Goal: Communication & Community: Participate in discussion

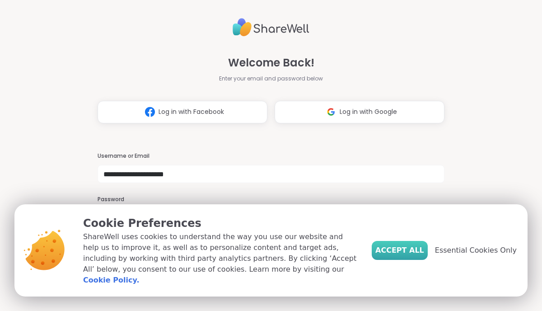
type input "**********"
click at [415, 255] on span "Accept All" at bounding box center [399, 250] width 49 height 11
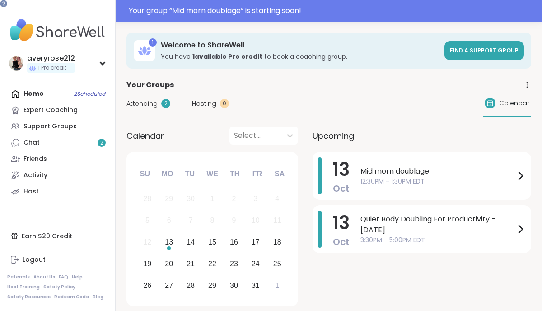
click at [138, 107] on span "Attending" at bounding box center [141, 103] width 31 height 9
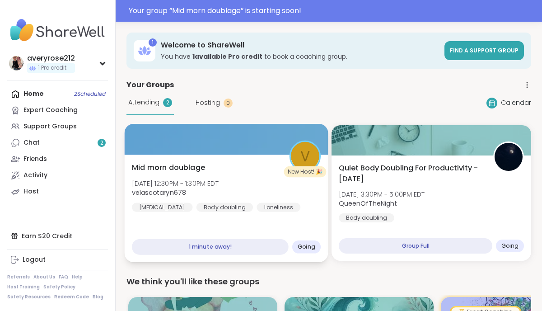
click at [234, 249] on div "1 minute away!" at bounding box center [210, 247] width 157 height 16
click at [276, 183] on div "Mid morn doublage [DATE] 12:30PM - 1:30PM EDT velascotaryn678 [MEDICAL_DATA] Bo…" at bounding box center [226, 187] width 189 height 50
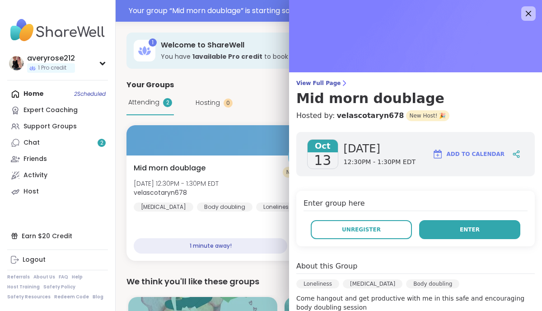
click at [467, 226] on span "Enter" at bounding box center [469, 229] width 20 height 8
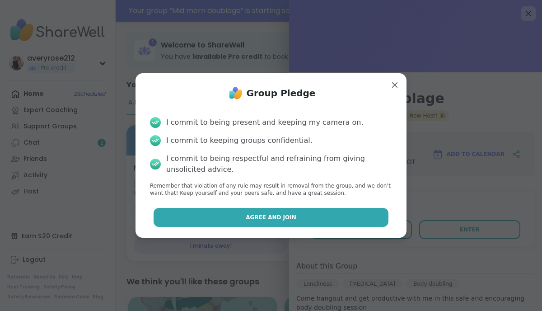
click at [331, 218] on button "Agree and Join" at bounding box center [270, 217] width 235 height 19
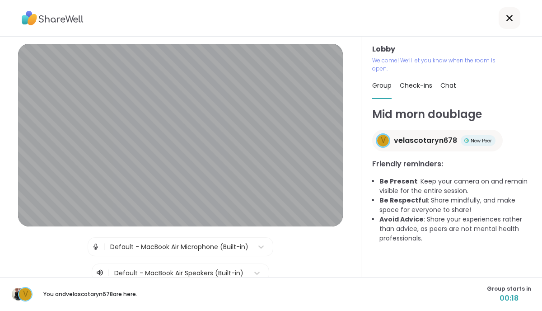
click at [381, 65] on p "Welcome! We’ll let you know when the room is open." at bounding box center [437, 64] width 130 height 16
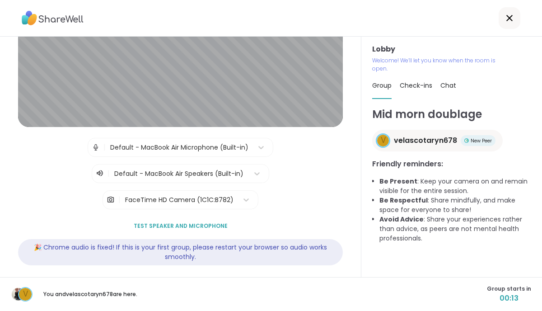
scroll to position [106, 0]
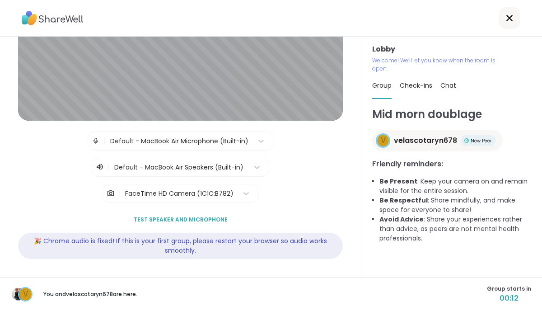
click at [187, 217] on span "Test speaker and microphone" at bounding box center [181, 219] width 94 height 8
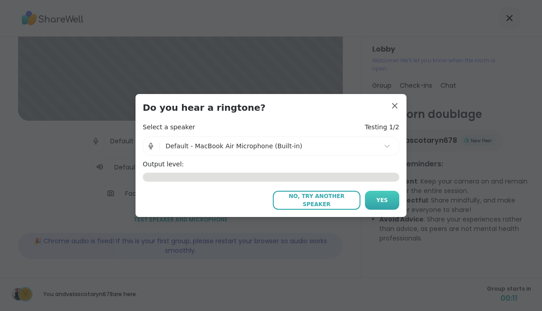
click at [381, 197] on span "Yes" at bounding box center [382, 200] width 12 height 8
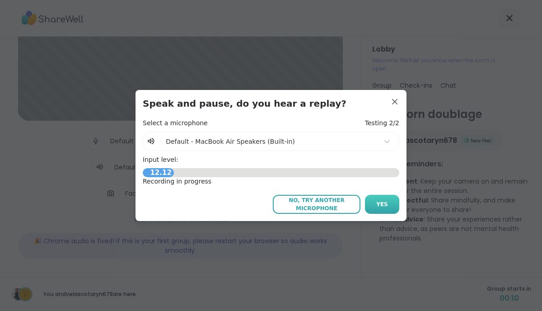
click at [383, 201] on span "Yes" at bounding box center [382, 204] width 12 height 8
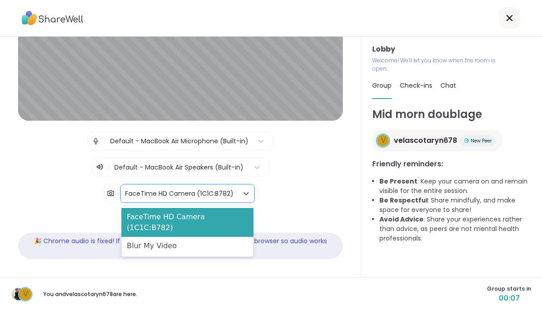
click at [227, 191] on div "FaceTime HD Camera (1C1C:B782)" at bounding box center [179, 193] width 108 height 9
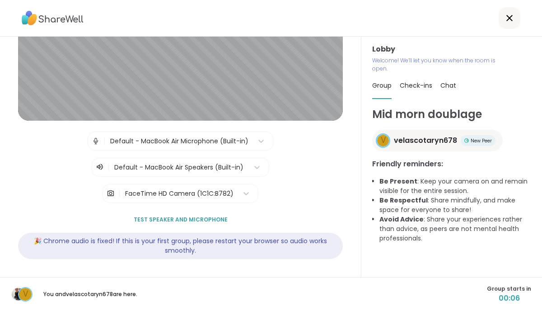
click at [274, 202] on div "| Default - MacBook Air Microphone (Built-in) | Default - MacBook Air Speakers …" at bounding box center [180, 166] width 325 height 71
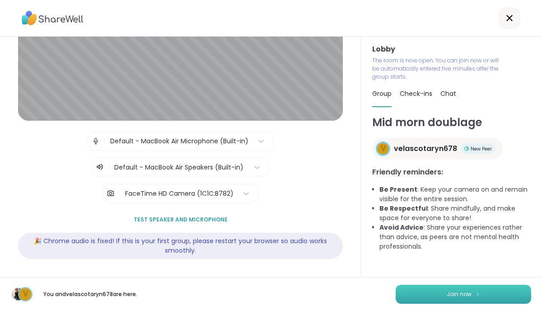
click at [457, 293] on span "Join now" at bounding box center [458, 294] width 25 height 8
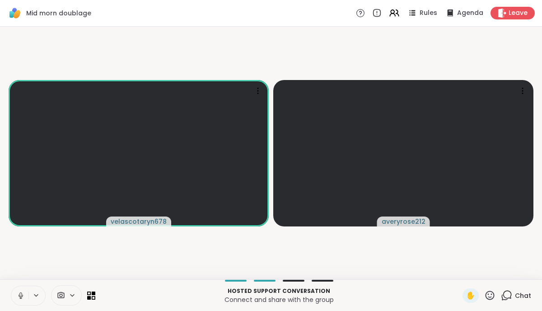
click at [69, 295] on icon at bounding box center [72, 295] width 7 height 8
click at [73, 294] on icon at bounding box center [72, 295] width 7 height 8
click at [60, 296] on icon at bounding box center [61, 295] width 8 height 9
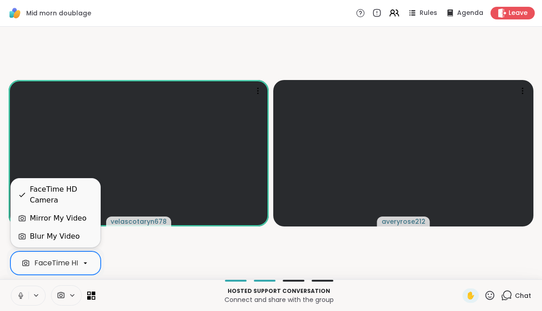
click at [57, 264] on div "FaceTime HD Camera" at bounding box center [73, 262] width 79 height 11
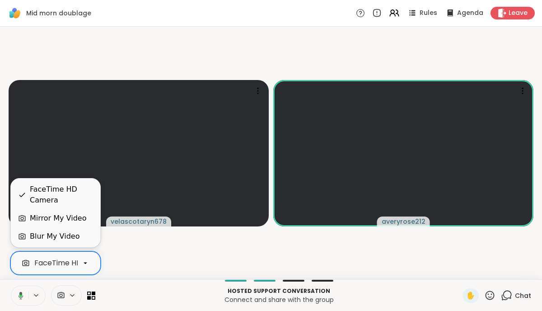
click at [64, 296] on icon at bounding box center [61, 295] width 7 height 6
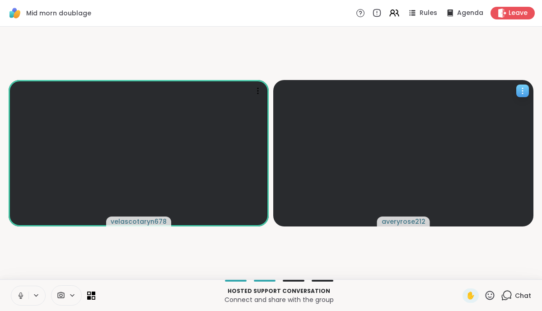
click at [520, 89] on icon at bounding box center [522, 90] width 9 height 9
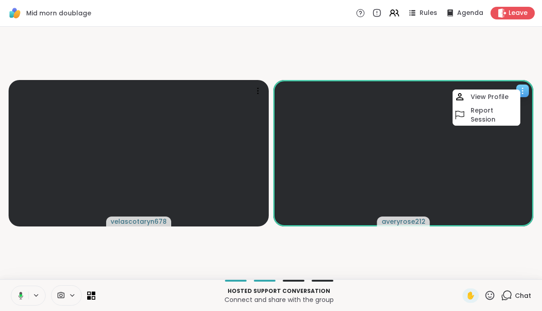
click at [374, 200] on video at bounding box center [403, 153] width 260 height 146
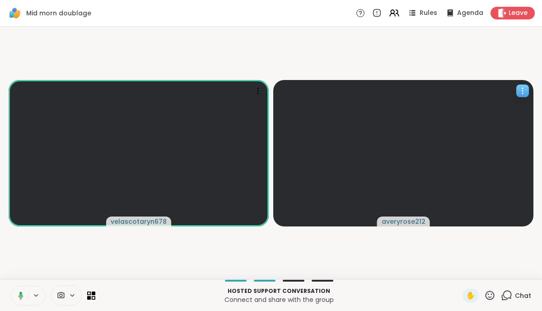
click at [374, 200] on video at bounding box center [403, 153] width 260 height 146
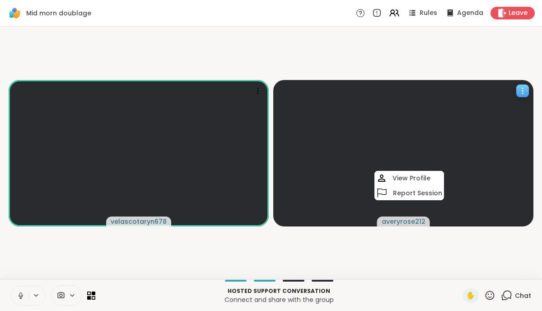
click at [347, 188] on video at bounding box center [403, 153] width 260 height 146
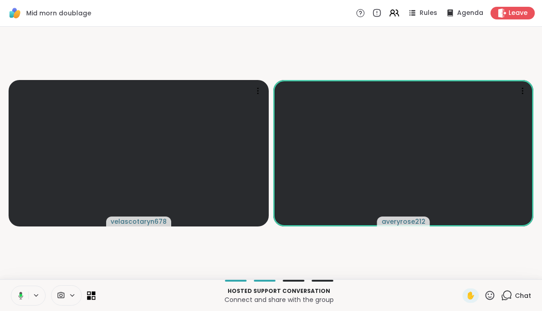
click at [93, 297] on icon at bounding box center [91, 295] width 9 height 9
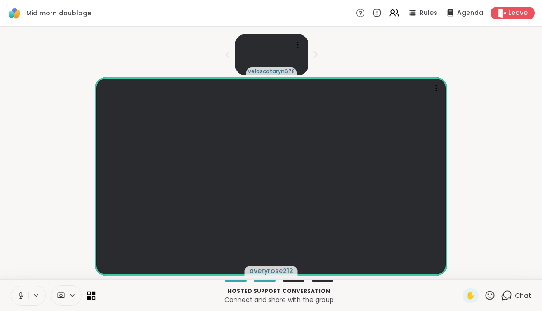
click at [93, 297] on icon at bounding box center [91, 295] width 9 height 9
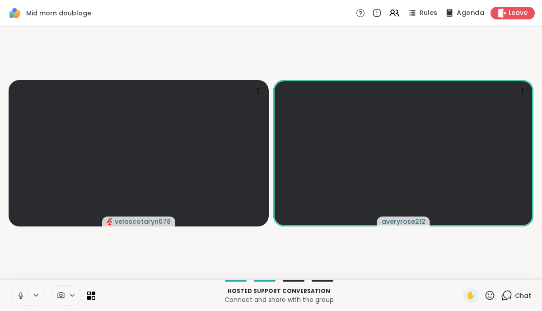
click at [458, 14] on span "Agenda" at bounding box center [470, 13] width 28 height 9
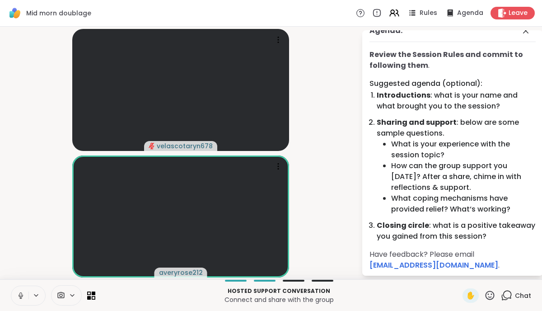
scroll to position [14, 0]
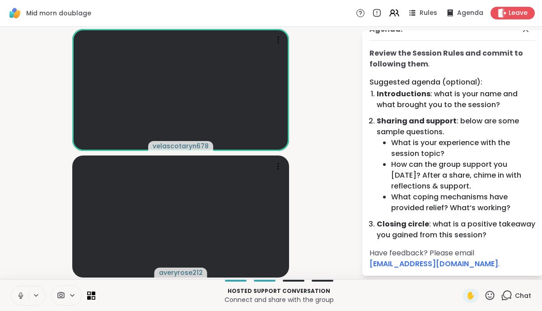
click at [161, 292] on p "Hosted support conversation" at bounding box center [279, 291] width 356 height 8
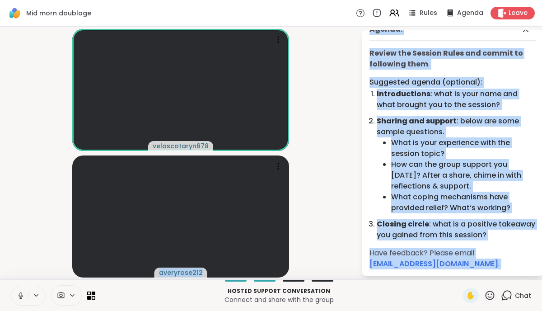
drag, startPoint x: -10, startPoint y: 288, endPoint x: 34, endPoint y: 345, distance: 71.8
click at [34, 310] on html "Mid morn doublage Rules Agenda Leave velascotaryn678 averyrose212 Agenda: Revie…" at bounding box center [271, 155] width 542 height 311
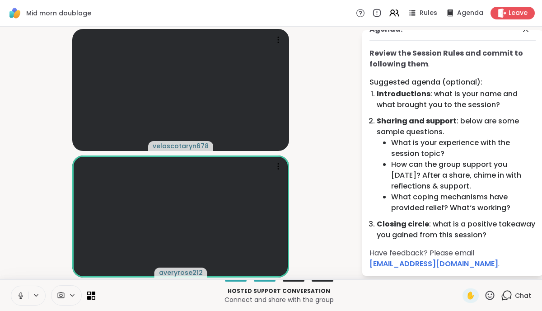
click at [24, 297] on icon at bounding box center [21, 295] width 8 height 8
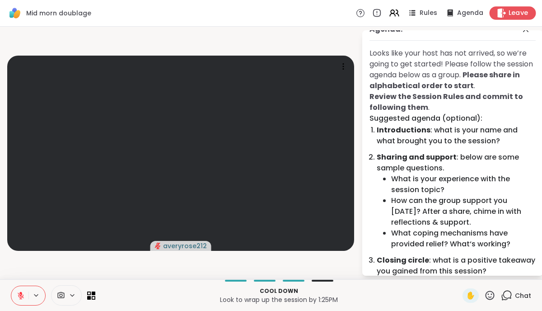
click at [520, 11] on span "Leave" at bounding box center [518, 13] width 20 height 9
click at [526, 14] on span "Leave" at bounding box center [518, 13] width 20 height 9
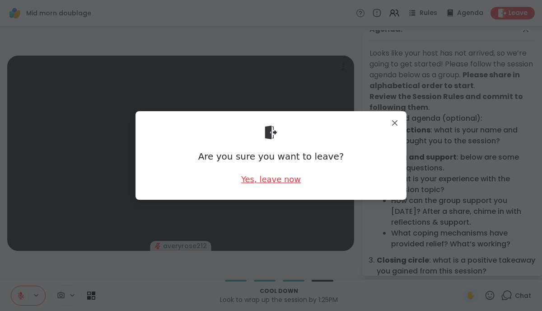
click at [288, 180] on div "Yes, leave now" at bounding box center [271, 178] width 60 height 11
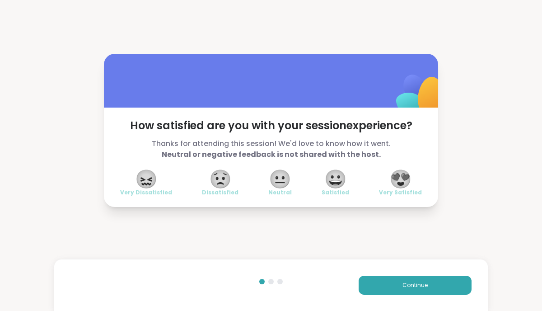
click at [403, 184] on span "😍" at bounding box center [400, 179] width 23 height 16
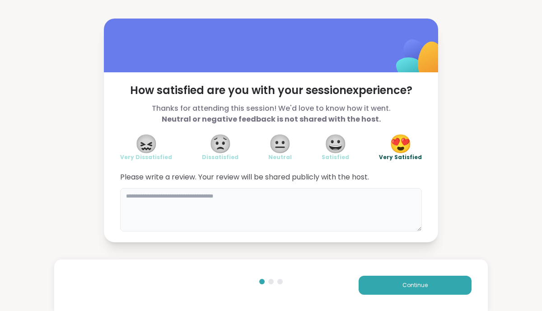
click at [279, 221] on textarea at bounding box center [270, 209] width 301 height 43
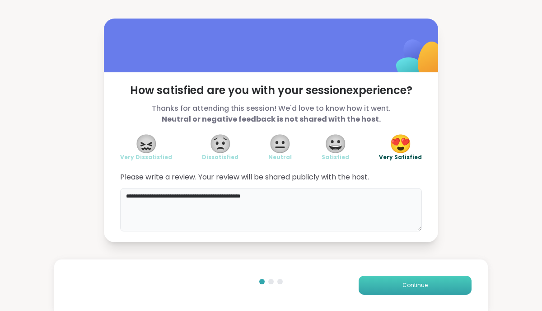
type textarea "**********"
click at [381, 282] on button "Continue" at bounding box center [414, 284] width 113 height 19
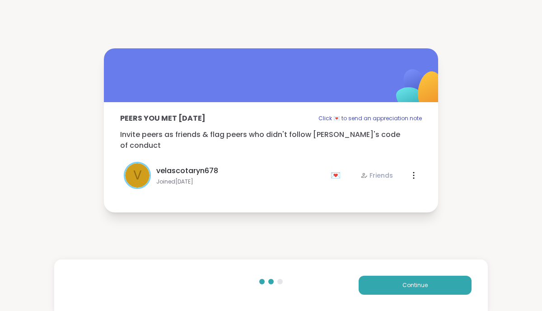
click at [338, 169] on div "💌" at bounding box center [337, 175] width 14 height 14
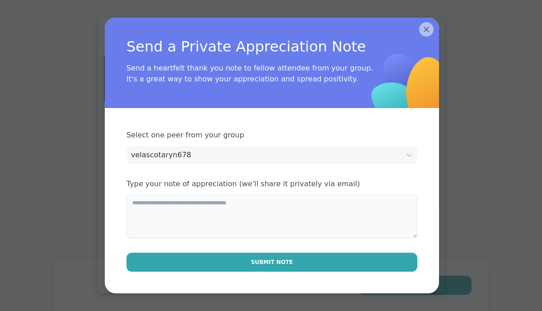
click at [218, 220] on textarea at bounding box center [271, 216] width 291 height 43
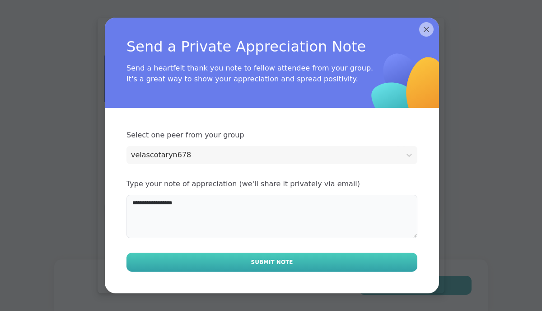
type textarea "**********"
click at [241, 263] on button "Submit Note" at bounding box center [271, 261] width 291 height 19
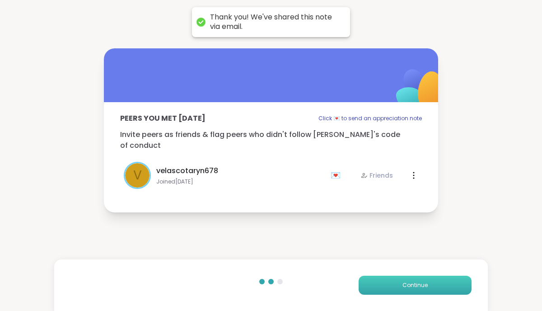
click at [392, 279] on button "Continue" at bounding box center [414, 284] width 113 height 19
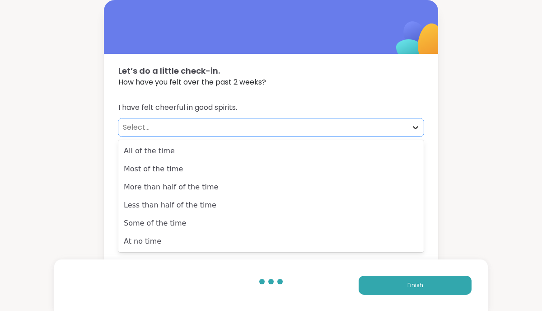
click at [417, 128] on icon at bounding box center [415, 127] width 9 height 9
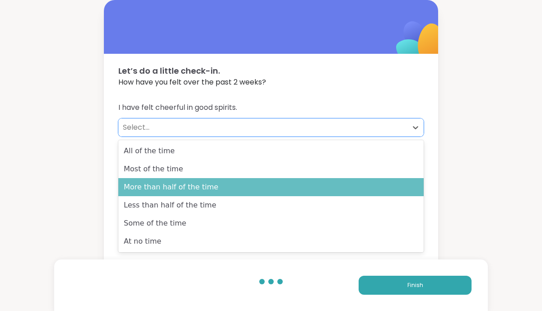
click at [248, 186] on div "More than half of the time" at bounding box center [270, 187] width 305 height 18
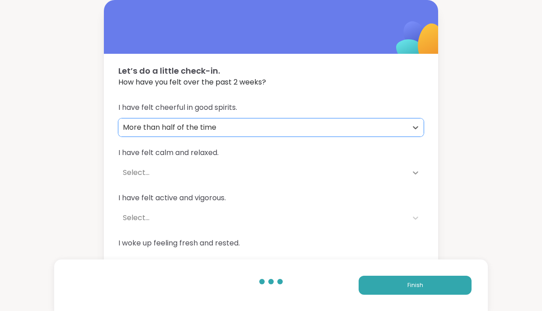
click at [415, 169] on icon at bounding box center [415, 172] width 9 height 9
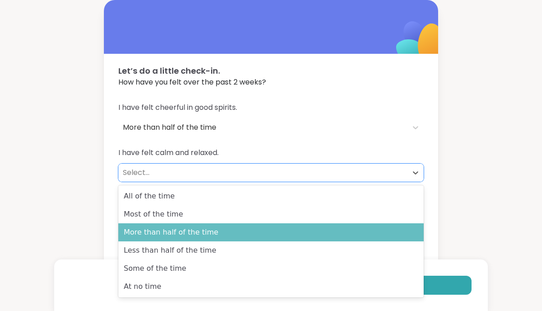
click at [213, 236] on div "More than half of the time" at bounding box center [270, 232] width 305 height 18
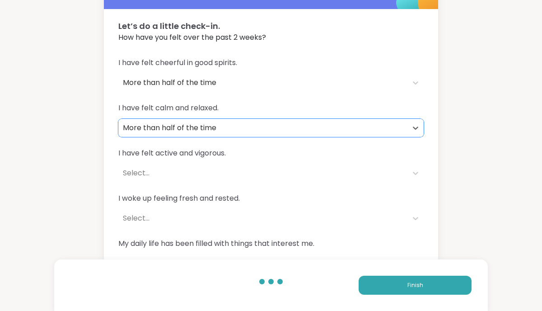
scroll to position [53, 0]
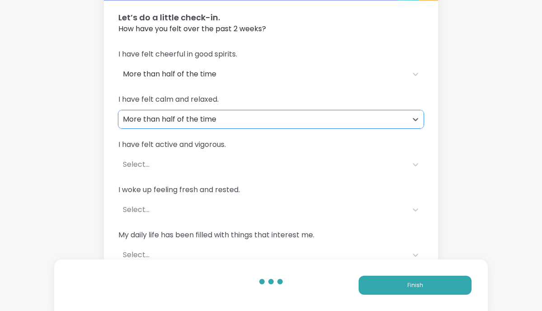
click at [378, 165] on div "Select..." at bounding box center [263, 164] width 280 height 11
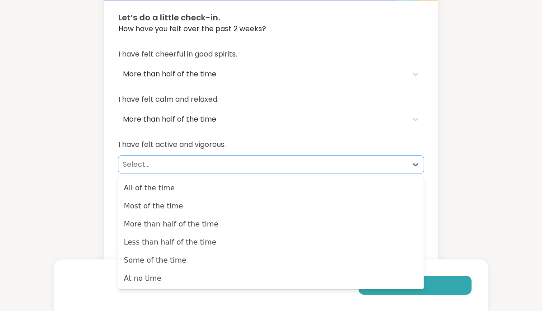
click at [313, 243] on div "Less than half of the time" at bounding box center [270, 242] width 305 height 18
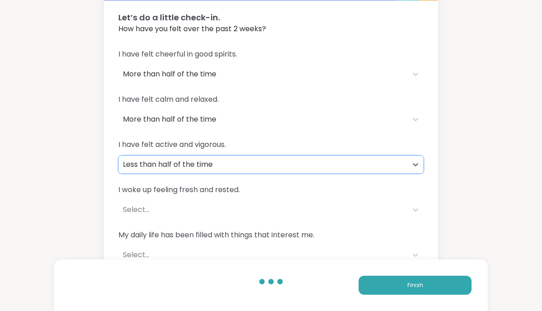
scroll to position [68, 0]
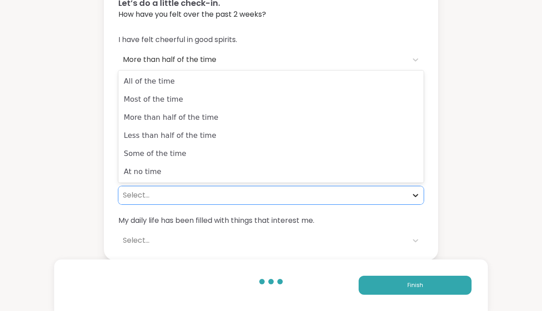
click at [413, 195] on icon at bounding box center [415, 194] width 9 height 9
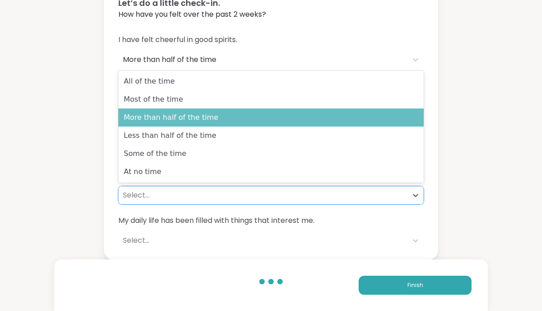
click at [344, 116] on div "More than half of the time" at bounding box center [270, 117] width 305 height 18
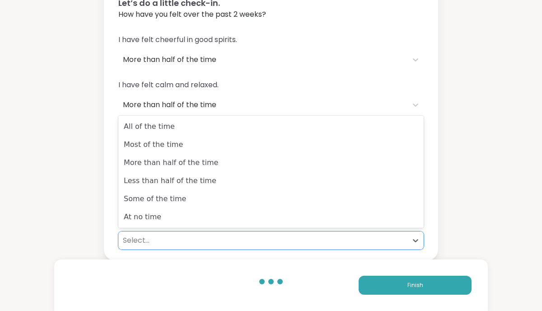
click at [356, 234] on div "Select..." at bounding box center [262, 240] width 289 height 18
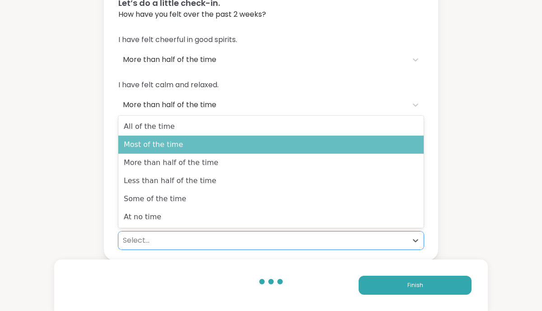
click at [322, 138] on div "Most of the time" at bounding box center [270, 144] width 305 height 18
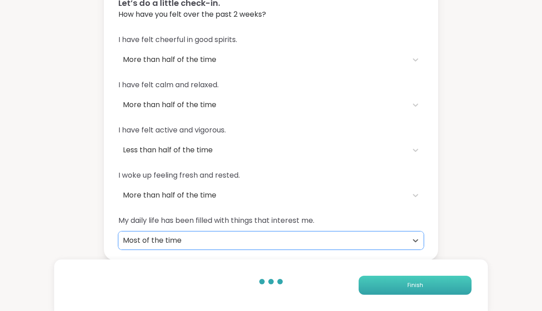
click at [391, 283] on button "Finish" at bounding box center [414, 284] width 113 height 19
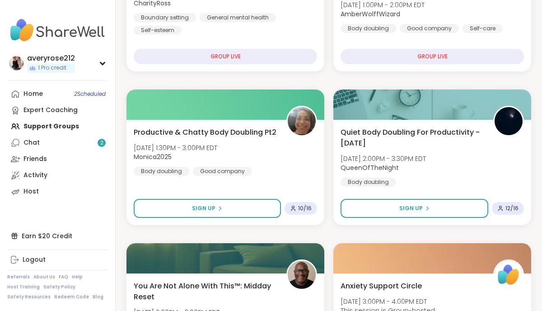
scroll to position [536, 0]
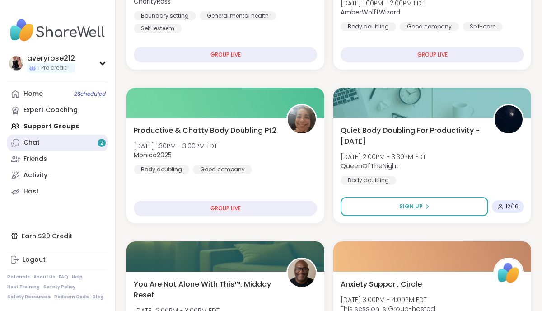
click at [60, 139] on link "Chat 2" at bounding box center [57, 142] width 101 height 16
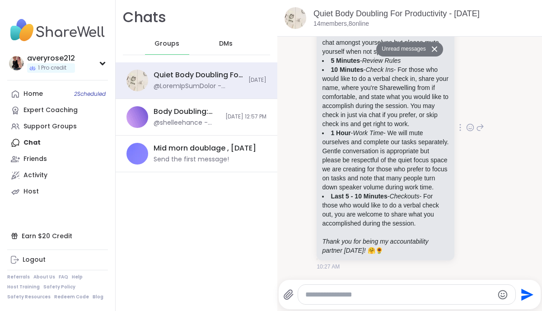
scroll to position [368, 0]
click at [466, 124] on icon at bounding box center [469, 127] width 7 height 7
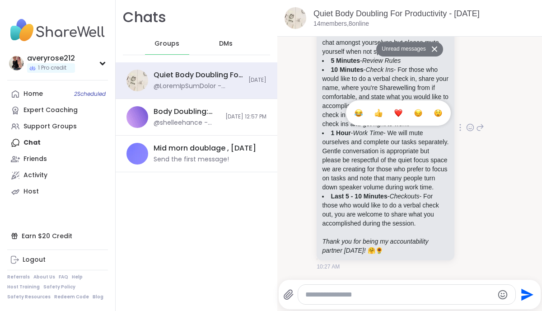
click at [399, 109] on div "Select Reaction: Heart" at bounding box center [398, 113] width 8 height 8
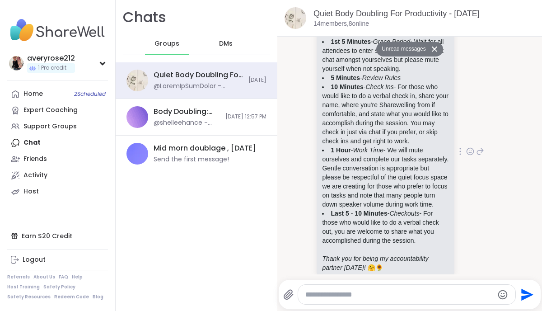
scroll to position [380, 0]
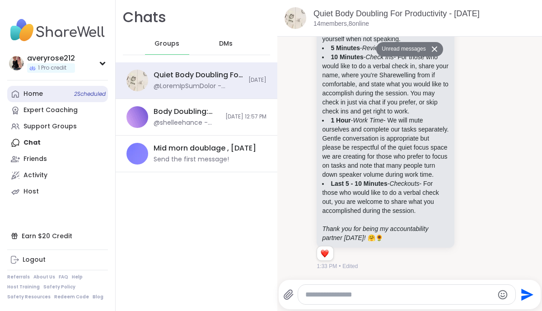
click at [54, 97] on link "Home 2 Scheduled" at bounding box center [57, 94] width 101 height 16
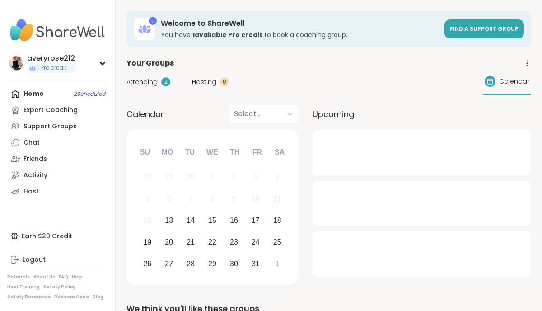
click at [143, 81] on span "Attending" at bounding box center [141, 81] width 31 height 9
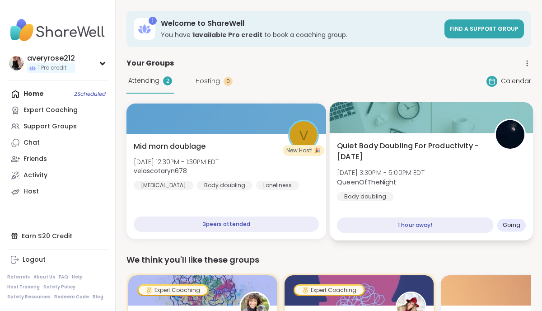
click at [408, 186] on span "QueenOfTheNight" at bounding box center [381, 181] width 88 height 9
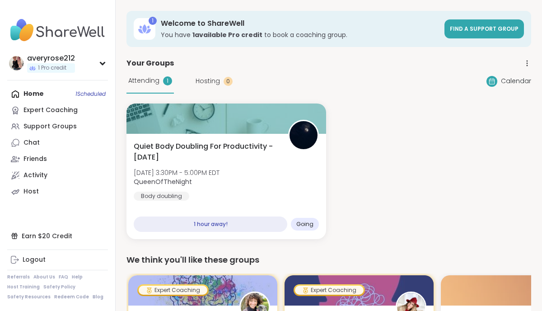
click at [275, 68] on div "Your Groups" at bounding box center [328, 63] width 404 height 11
